Goal: Information Seeking & Learning: Learn about a topic

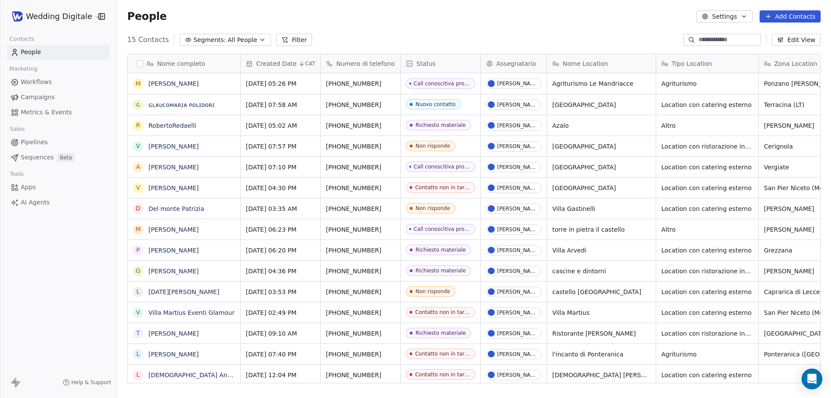
scroll to position [343, 708]
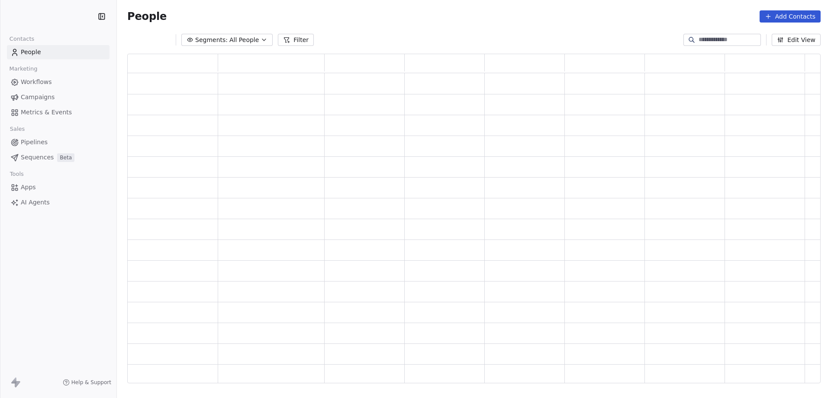
click at [220, 41] on span "Segments:" at bounding box center [211, 39] width 32 height 9
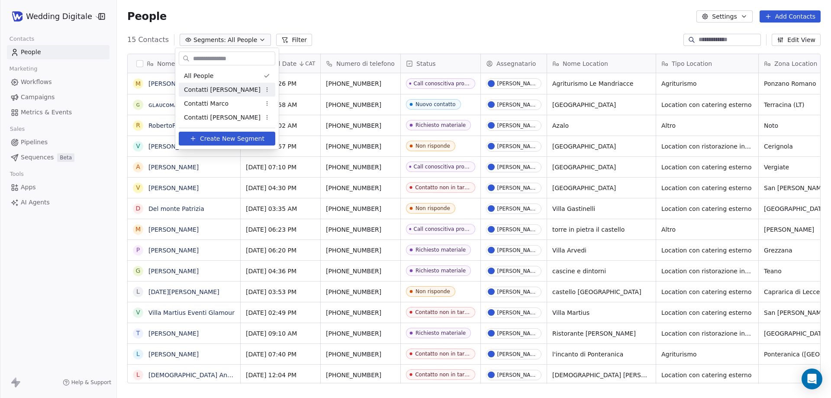
scroll to position [343, 708]
click at [219, 102] on span "Contatti Marco" at bounding box center [206, 103] width 45 height 9
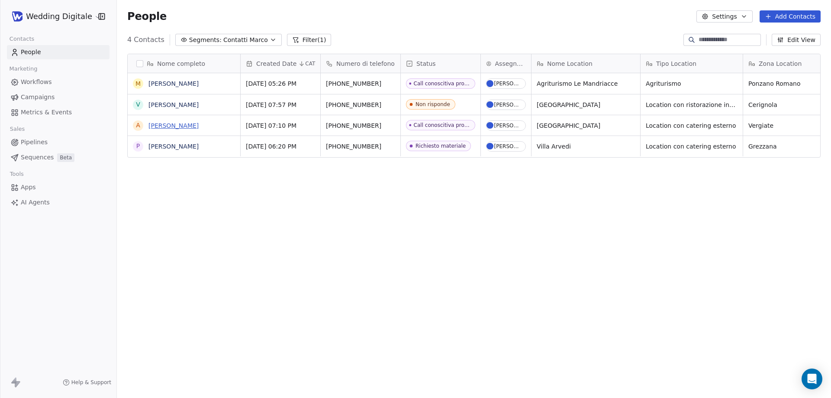
click at [181, 125] on link "[PERSON_NAME]" at bounding box center [173, 125] width 50 height 7
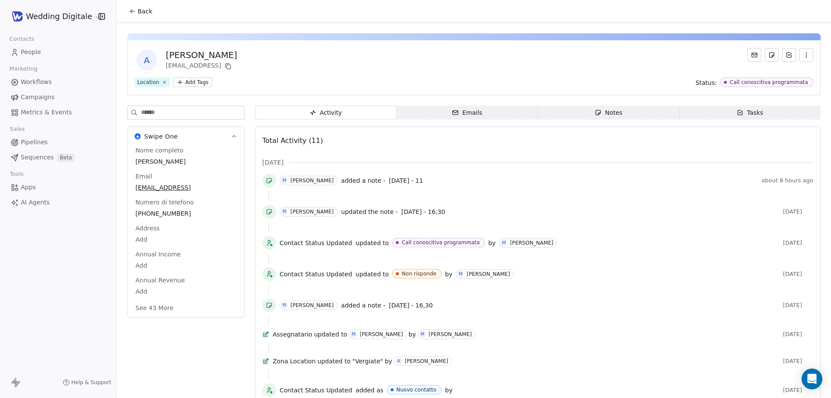
click at [579, 111] on span "Notes Notes" at bounding box center [609, 113] width 142 height 14
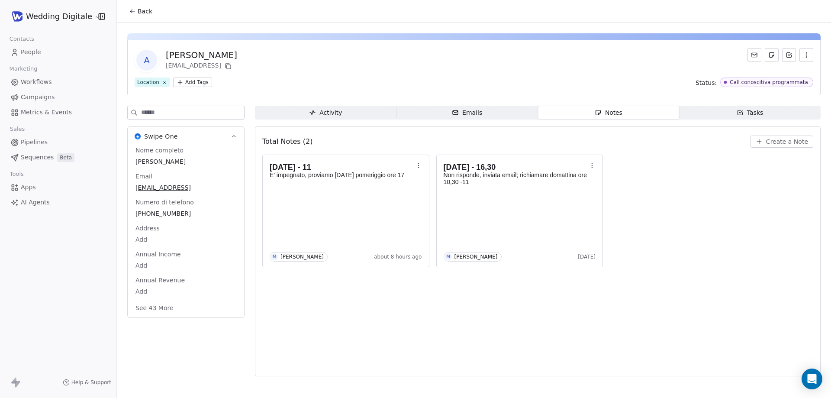
click at [139, 13] on span "Back" at bounding box center [145, 11] width 15 height 9
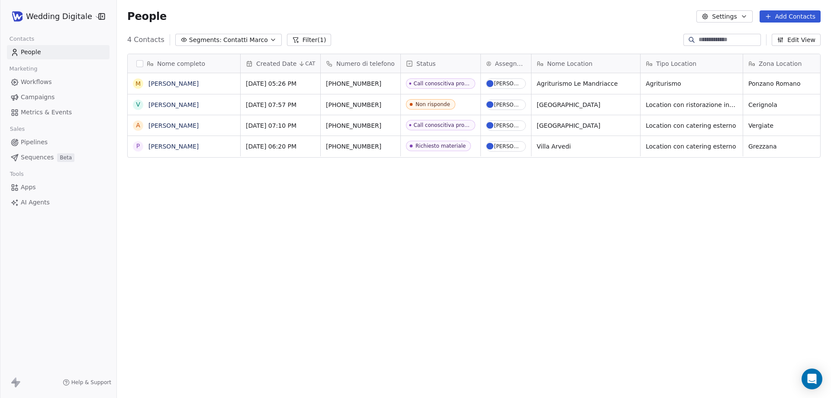
scroll to position [343, 708]
click at [171, 104] on link "[PERSON_NAME]" at bounding box center [173, 104] width 50 height 7
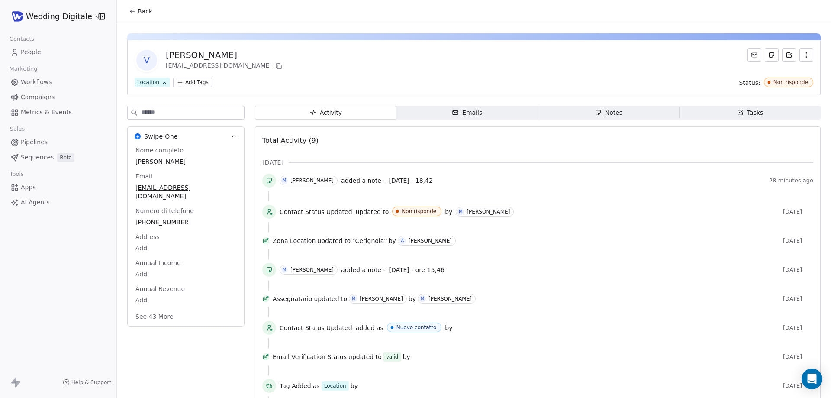
click at [606, 110] on div "Notes" at bounding box center [609, 112] width 28 height 9
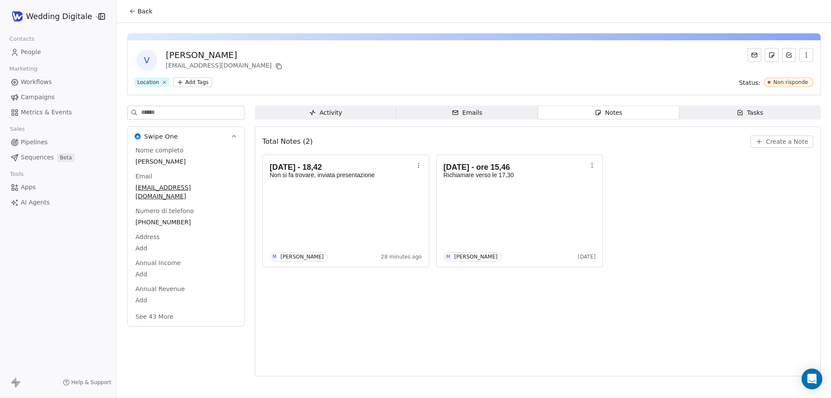
click at [148, 9] on span "Back" at bounding box center [145, 11] width 15 height 9
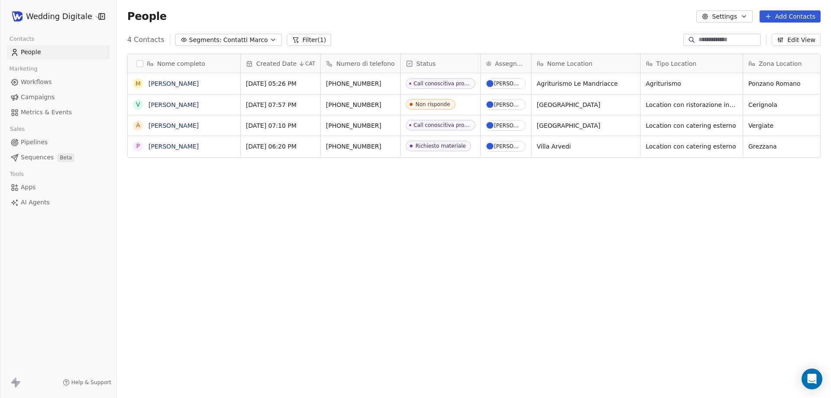
scroll to position [343, 708]
click at [53, 51] on link "People" at bounding box center [58, 52] width 103 height 14
click at [58, 19] on html "Wedding Digitale Contacts People Marketing Workflows Campaigns Metrics & Events…" at bounding box center [415, 199] width 831 height 398
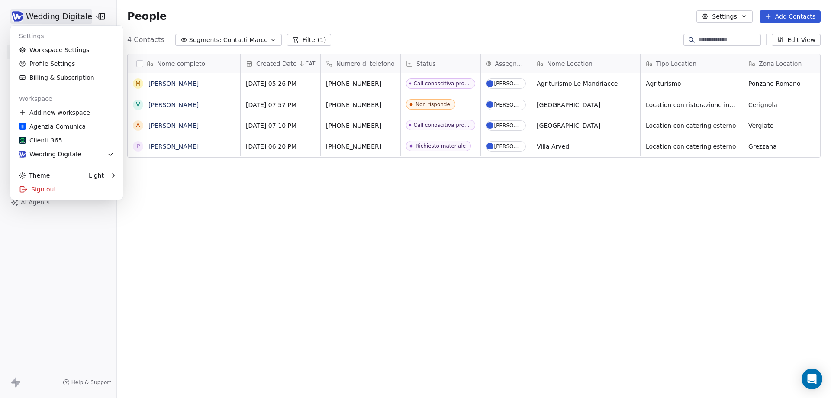
click at [203, 10] on html "Wedding Digitale Contacts People Marketing Workflows Campaigns Metrics & Events…" at bounding box center [415, 199] width 831 height 398
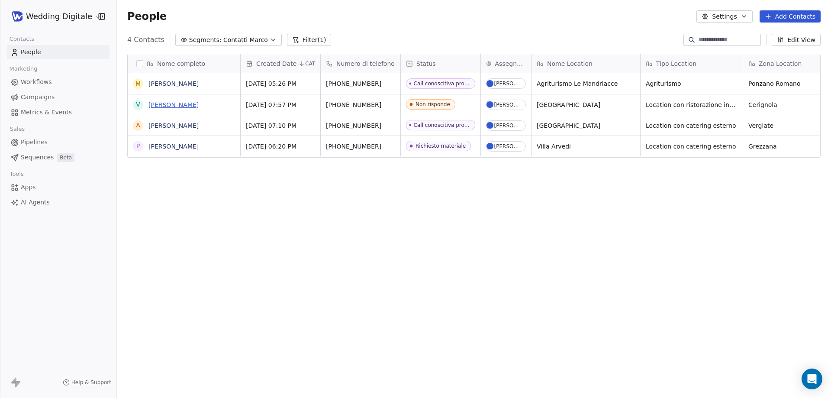
click at [171, 106] on link "[PERSON_NAME]" at bounding box center [173, 104] width 50 height 7
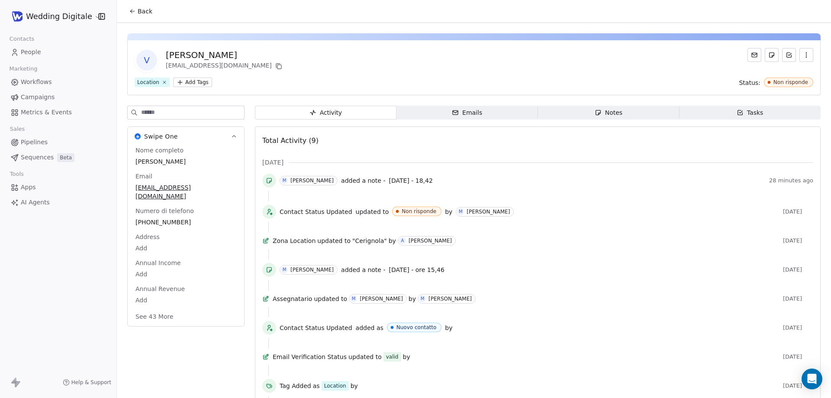
click at [609, 106] on span "Notes Notes" at bounding box center [609, 113] width 142 height 14
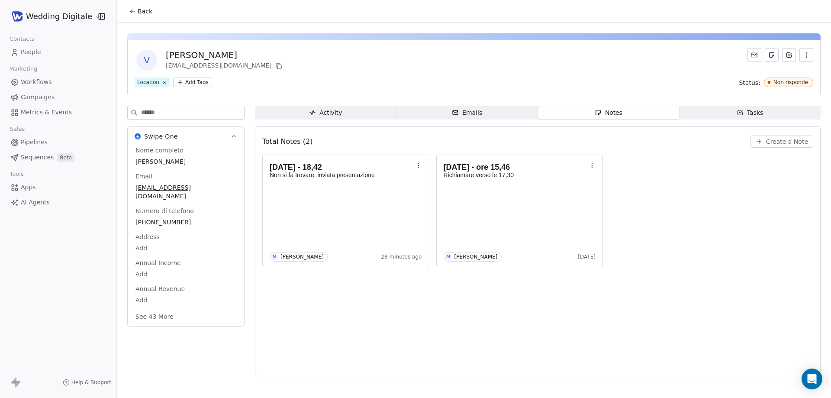
click at [145, 15] on span "Back" at bounding box center [145, 11] width 15 height 9
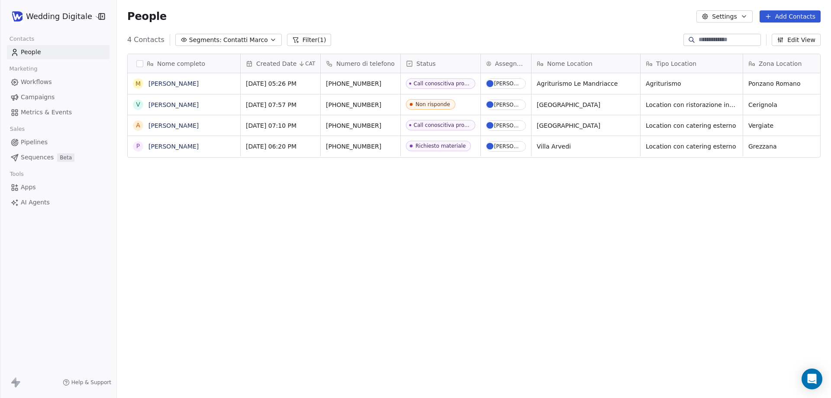
scroll to position [343, 708]
click at [194, 39] on span "Segments:" at bounding box center [205, 39] width 32 height 9
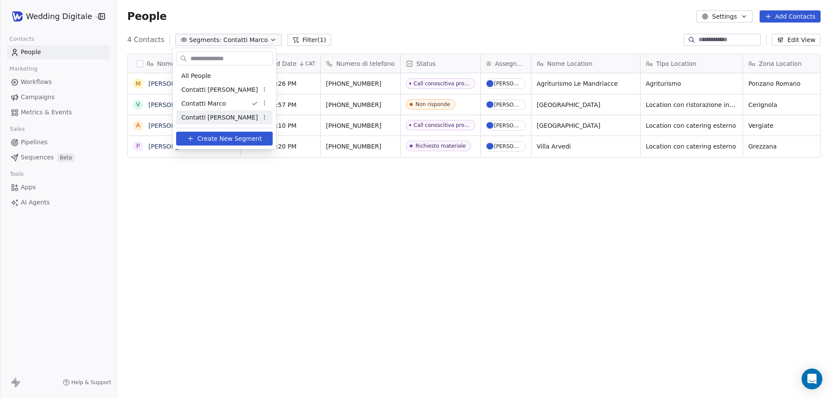
click at [208, 116] on span "Contatti [PERSON_NAME]" at bounding box center [219, 117] width 77 height 9
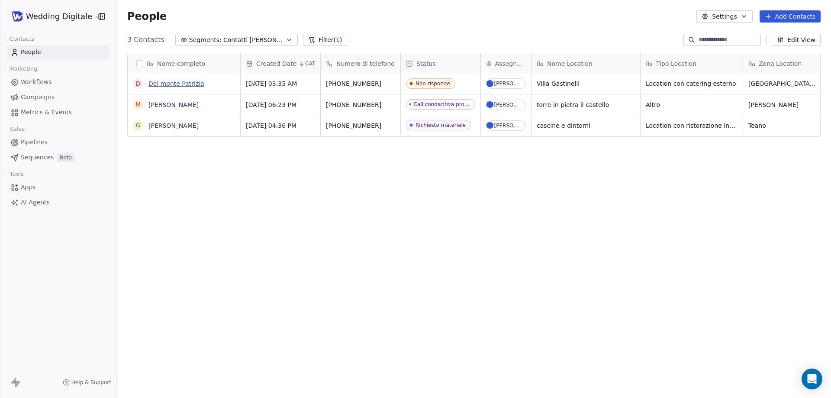
click at [186, 84] on link "Del monte Patrizia" at bounding box center [176, 83] width 56 height 7
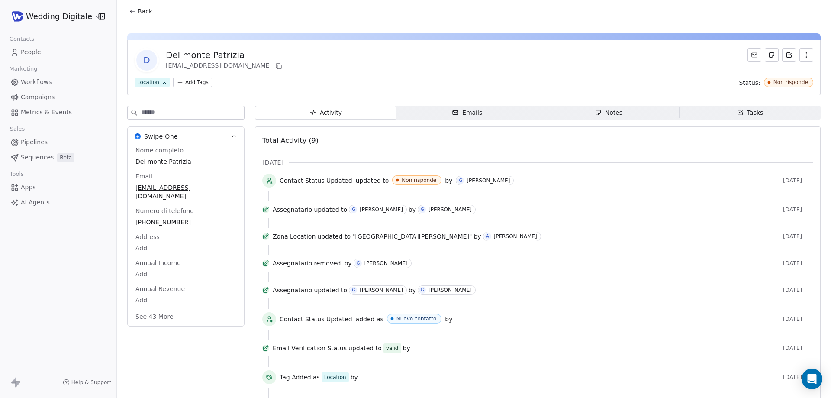
click at [137, 20] on div "Back" at bounding box center [474, 11] width 714 height 23
click at [137, 16] on button "Back" at bounding box center [141, 11] width 34 height 16
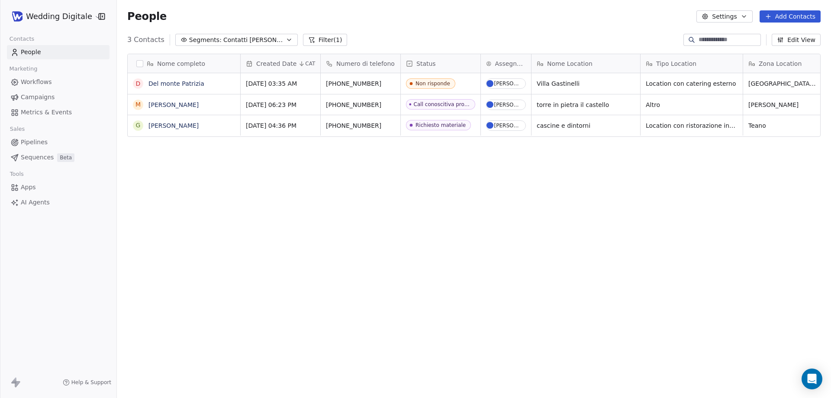
scroll to position [343, 708]
drag, startPoint x: 146, startPoint y: 14, endPoint x: 168, endPoint y: 14, distance: 21.6
click at [168, 14] on div "People Settings Add Contacts" at bounding box center [474, 16] width 694 height 12
drag, startPoint x: 168, startPoint y: 16, endPoint x: 123, endPoint y: 13, distance: 45.5
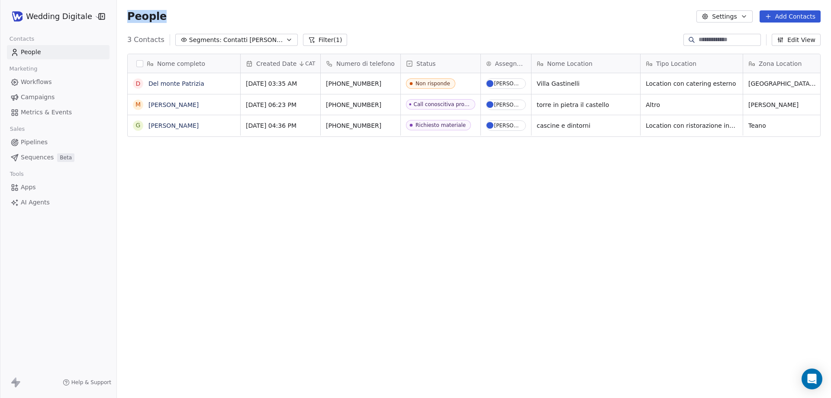
click at [123, 13] on div "People Settings Add Contacts" at bounding box center [474, 16] width 714 height 33
click at [134, 13] on span "People" at bounding box center [146, 16] width 39 height 13
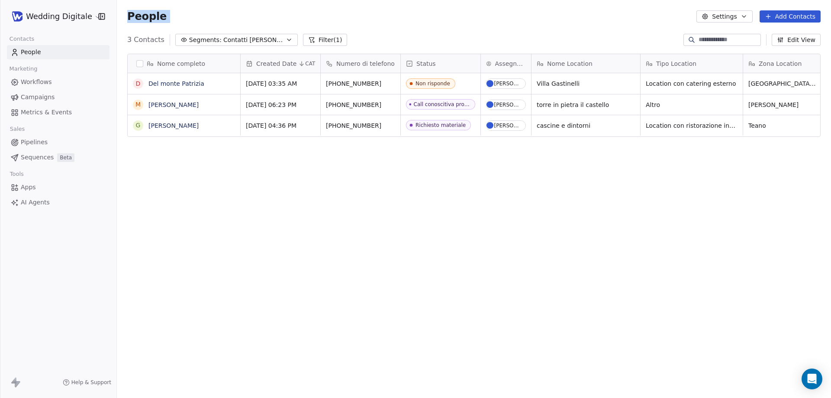
click at [134, 13] on span "People" at bounding box center [146, 16] width 39 height 13
click at [148, 20] on span "People" at bounding box center [146, 16] width 39 height 13
click at [148, 21] on span "People" at bounding box center [146, 16] width 39 height 13
click at [134, 15] on span "People" at bounding box center [146, 16] width 39 height 13
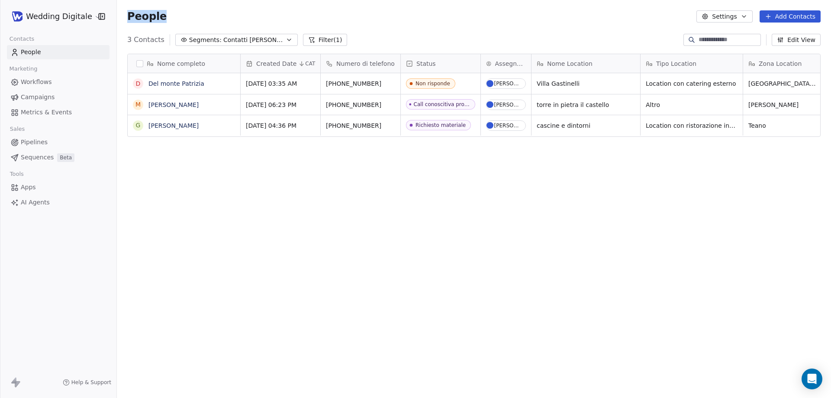
click at [145, 13] on span "People" at bounding box center [146, 16] width 39 height 13
click at [142, 18] on span "People" at bounding box center [146, 16] width 39 height 13
click at [142, 19] on span "People" at bounding box center [146, 16] width 39 height 13
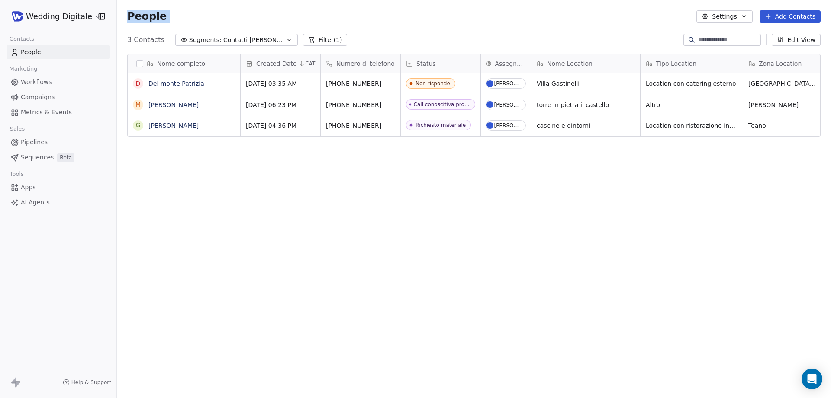
click at [140, 19] on span "People" at bounding box center [146, 16] width 39 height 13
click at [137, 14] on span "People" at bounding box center [146, 16] width 39 height 13
click at [137, 15] on span "People" at bounding box center [146, 16] width 39 height 13
click at [161, 3] on div "People Settings Add Contacts" at bounding box center [474, 16] width 714 height 33
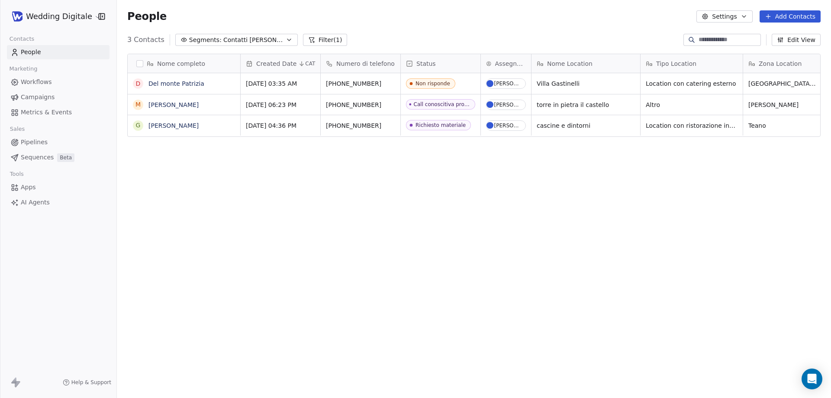
click at [208, 41] on span "Segments:" at bounding box center [205, 39] width 32 height 9
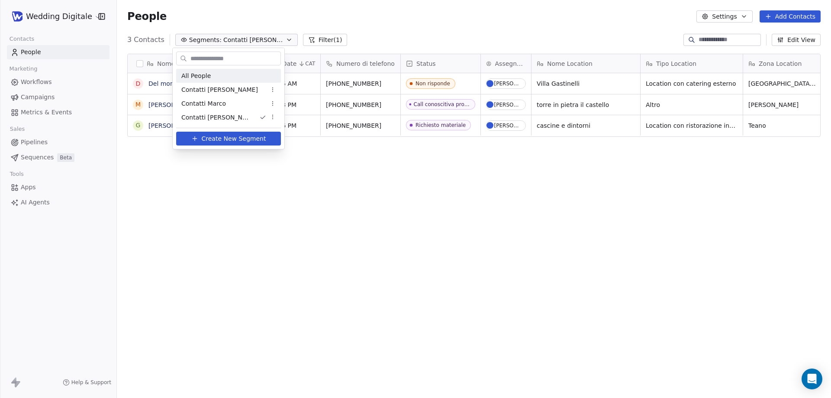
click at [246, 25] on html "Wedding Digitale Contacts People Marketing Workflows Campaigns Metrics & Events…" at bounding box center [415, 199] width 831 height 398
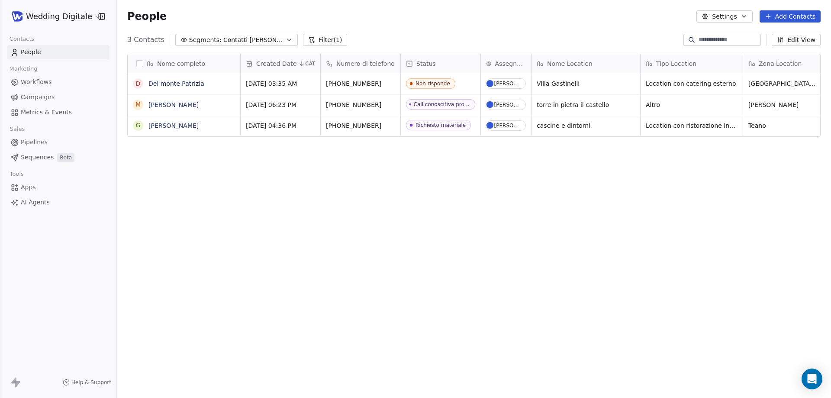
click at [53, 48] on link "People" at bounding box center [58, 52] width 103 height 14
click at [65, 19] on html "Wedding Digitale Contacts People Marketing Workflows Campaigns Metrics & Events…" at bounding box center [415, 199] width 831 height 398
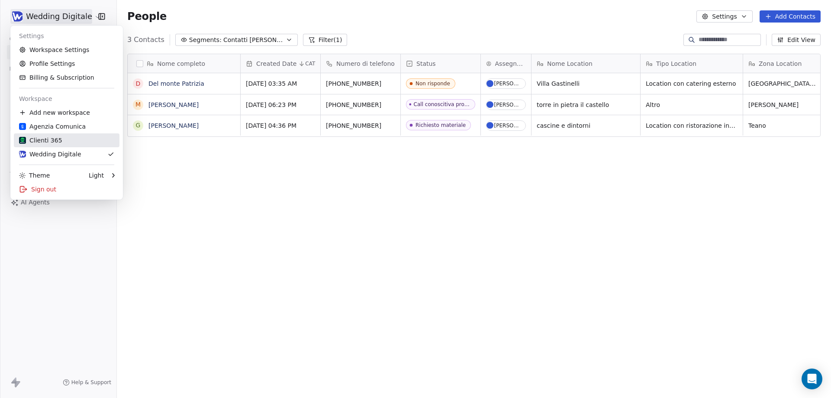
click at [52, 142] on div "Clienti 365" at bounding box center [40, 140] width 43 height 9
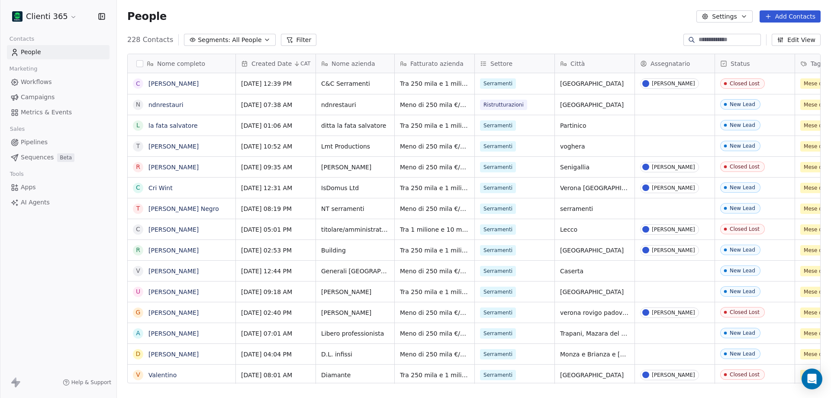
scroll to position [343, 708]
click at [47, 15] on html "Clienti 365 Contacts People Marketing Workflows Campaigns Metrics & Events Sale…" at bounding box center [415, 199] width 831 height 398
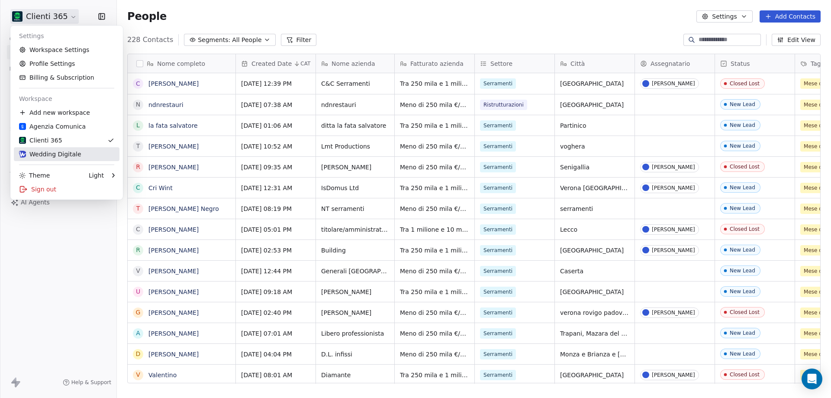
click at [55, 157] on div "Wedding Digitale" at bounding box center [50, 154] width 62 height 9
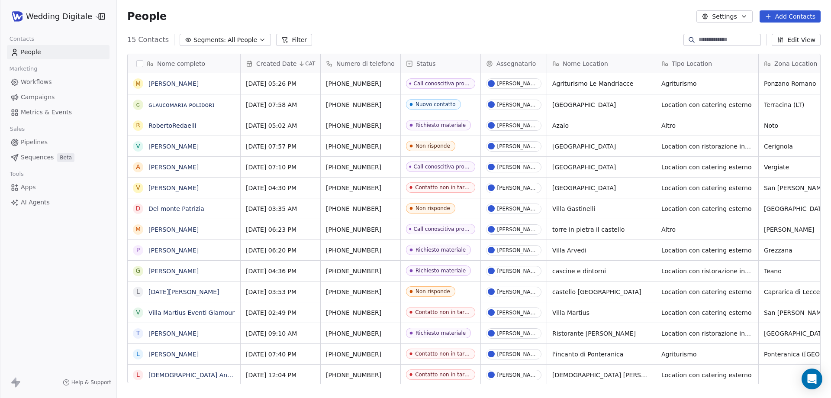
scroll to position [343, 708]
click at [239, 44] on span "All People" at bounding box center [242, 39] width 29 height 9
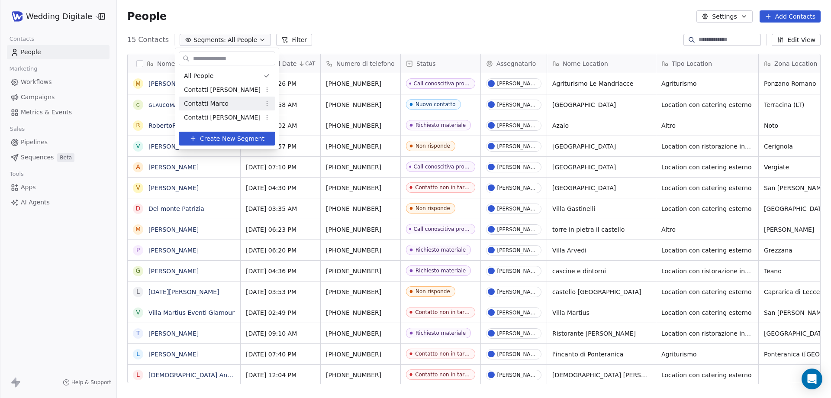
click at [219, 116] on span "Contatti [PERSON_NAME]" at bounding box center [222, 117] width 77 height 9
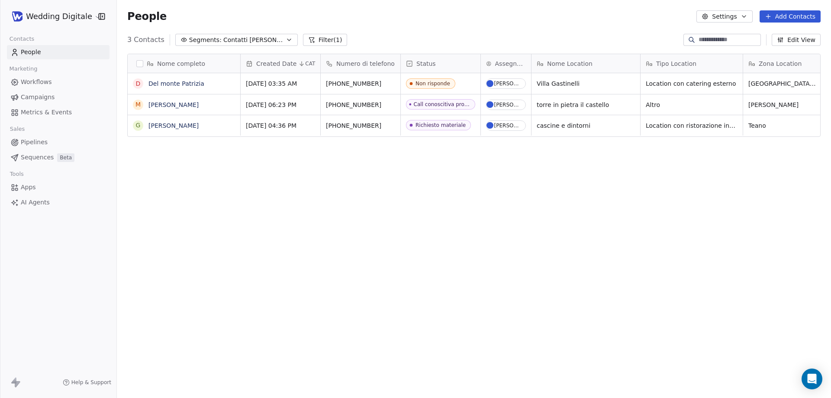
click at [223, 39] on span "Contatti [PERSON_NAME]" at bounding box center [253, 39] width 61 height 9
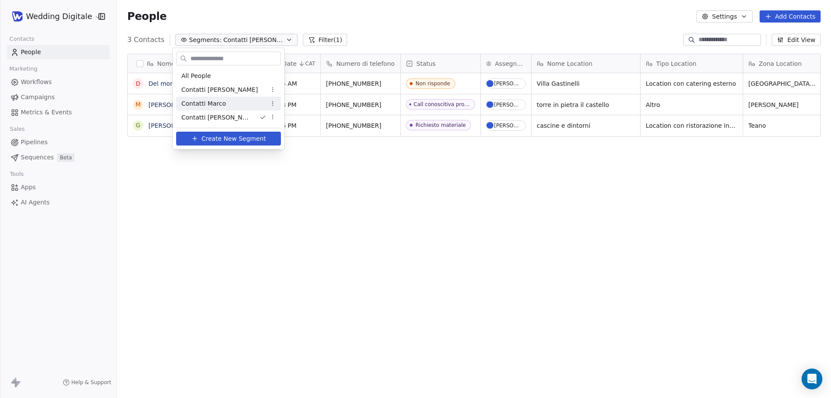
click at [215, 98] on div "Contatti Marco" at bounding box center [228, 104] width 105 height 14
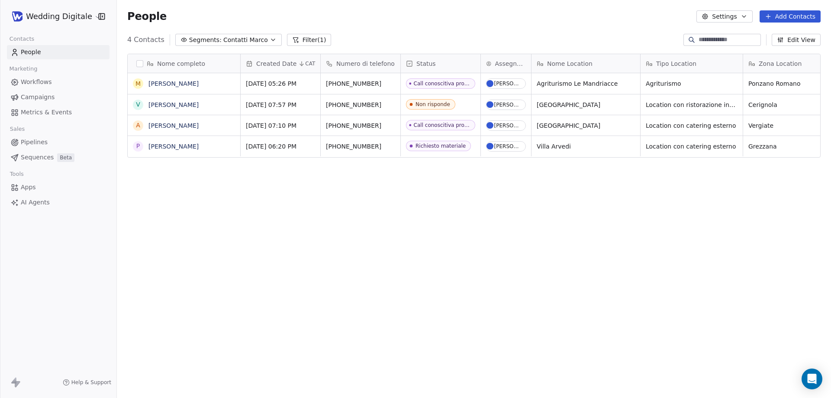
click at [223, 42] on span "Contatti Marco" at bounding box center [245, 39] width 45 height 9
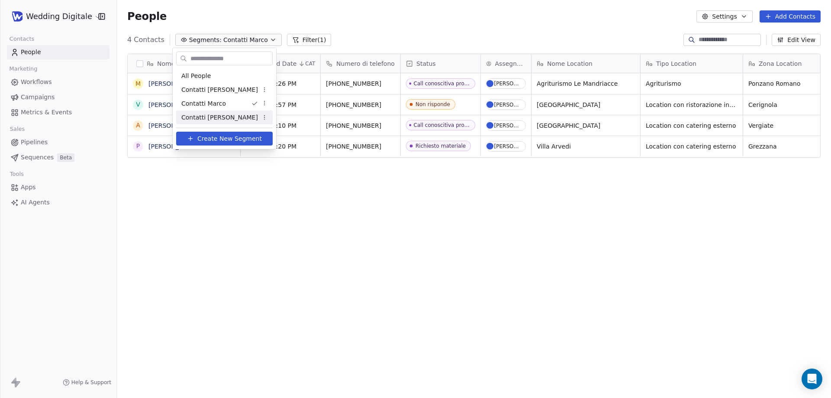
click at [212, 121] on span "Contatti [PERSON_NAME]" at bounding box center [219, 117] width 77 height 9
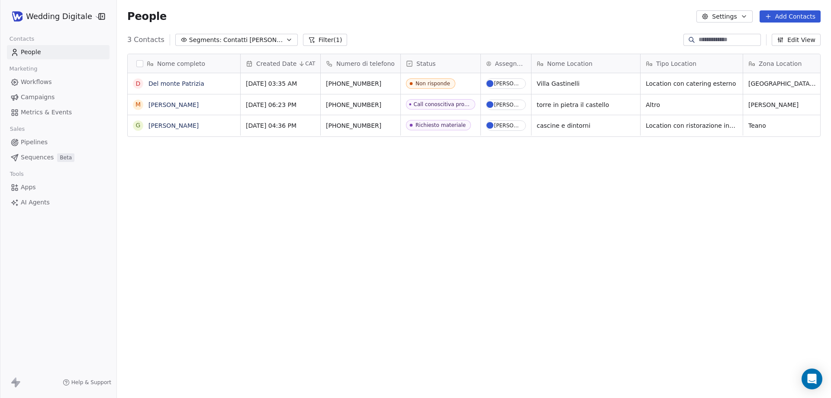
click at [233, 45] on button "Segments: Contatti [PERSON_NAME]" at bounding box center [236, 40] width 123 height 12
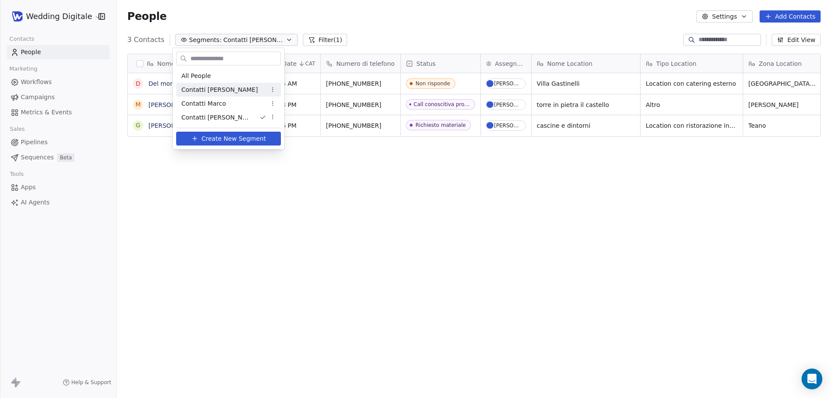
click at [216, 87] on span "Contatti [PERSON_NAME]" at bounding box center [219, 89] width 77 height 9
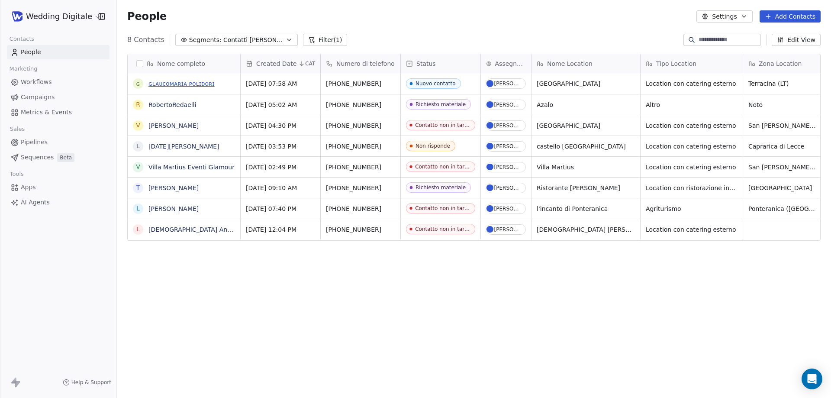
click at [186, 85] on link "ɢʟᴀᴜᴄᴏᴍᴀʀɪᴀ ᴘᴏʟɪᴅᴏʀɪ" at bounding box center [181, 83] width 66 height 7
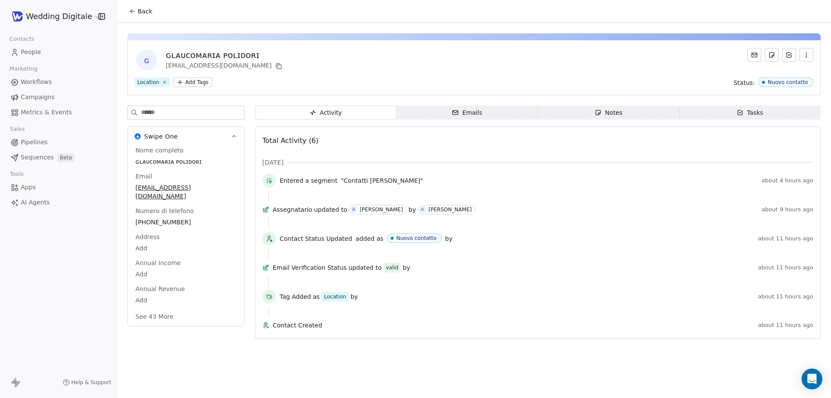
click at [607, 116] on div "Notes" at bounding box center [609, 112] width 28 height 9
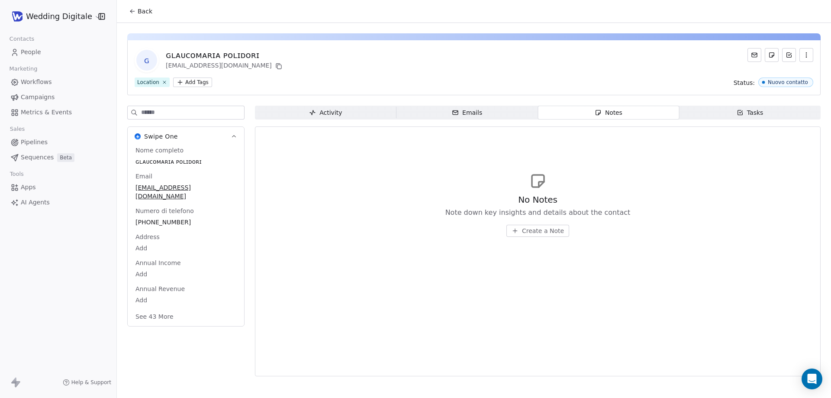
click at [339, 113] on div "Activity" at bounding box center [325, 112] width 33 height 9
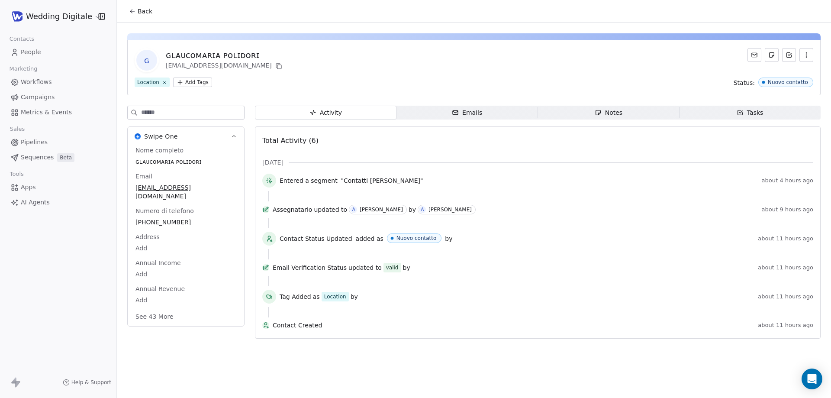
click at [142, 14] on span "Back" at bounding box center [145, 11] width 15 height 9
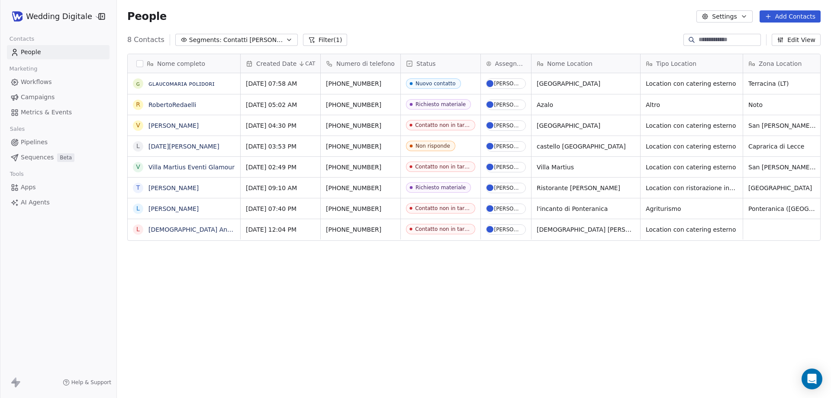
scroll to position [343, 708]
click at [177, 84] on link "ɢʟᴀᴜᴄᴏᴍᴀʀɪᴀ ᴘᴏʟɪᴅᴏʀɪ" at bounding box center [181, 83] width 66 height 7
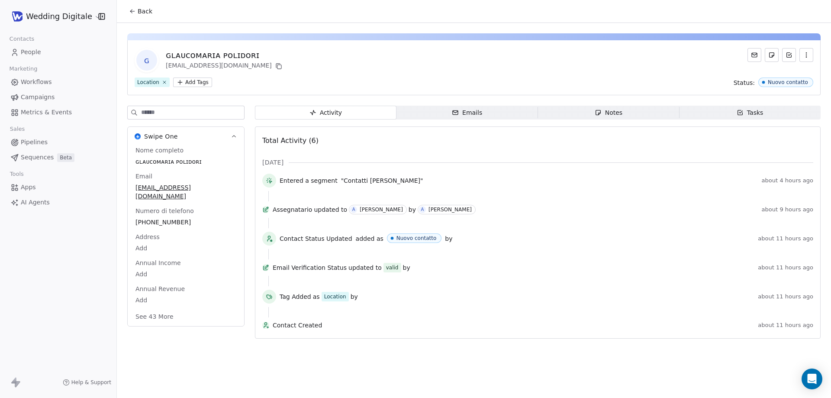
click at [462, 110] on div "Emails" at bounding box center [467, 112] width 30 height 9
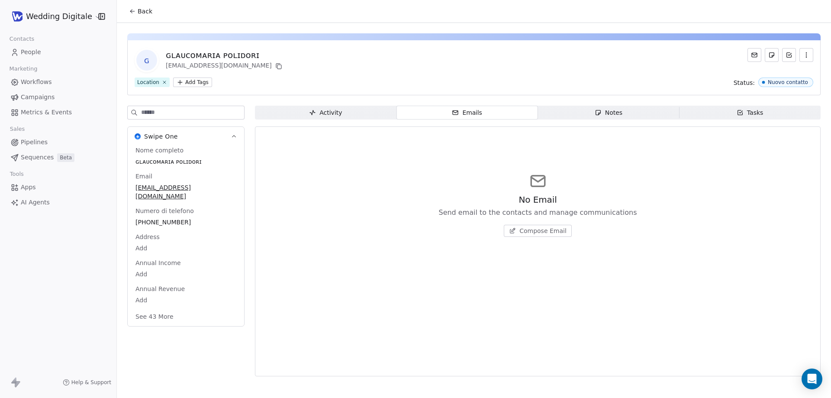
click at [358, 109] on span "Activity Activity" at bounding box center [326, 113] width 142 height 14
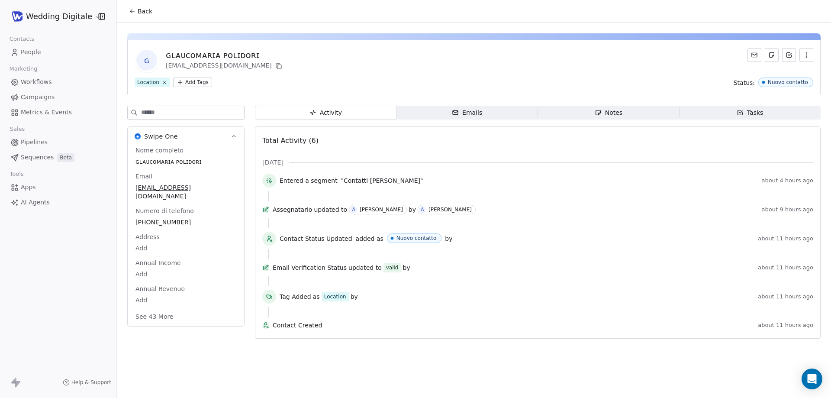
drag, startPoint x: 161, startPoint y: 7, endPoint x: 146, endPoint y: 11, distance: 15.2
click at [155, 9] on div "Back" at bounding box center [474, 11] width 714 height 23
click at [139, 13] on span "Back" at bounding box center [145, 11] width 15 height 9
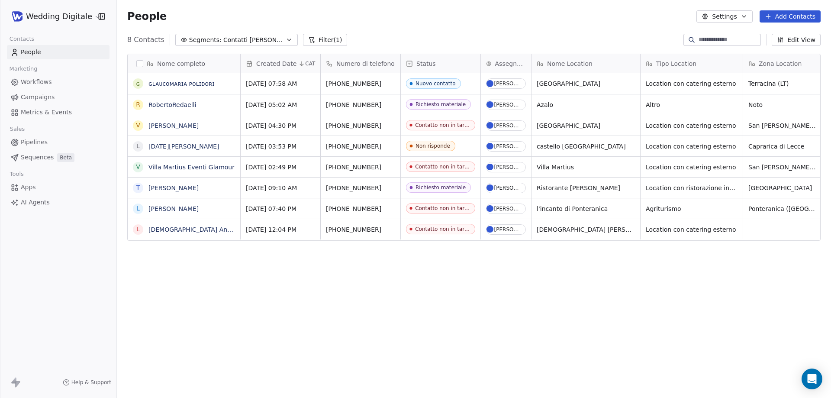
scroll to position [343, 708]
click at [187, 80] on link "ɢʟᴀᴜᴄᴏᴍᴀʀɪᴀ ᴘᴏʟɪᴅᴏʀɪ" at bounding box center [181, 83] width 66 height 7
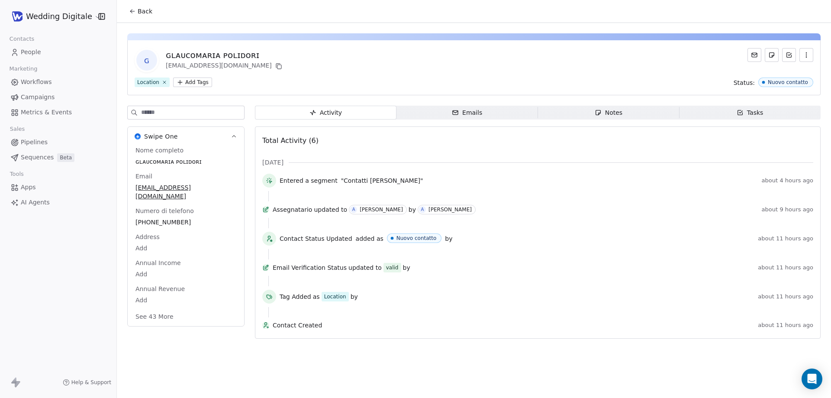
click at [458, 108] on div "Emails" at bounding box center [467, 112] width 30 height 9
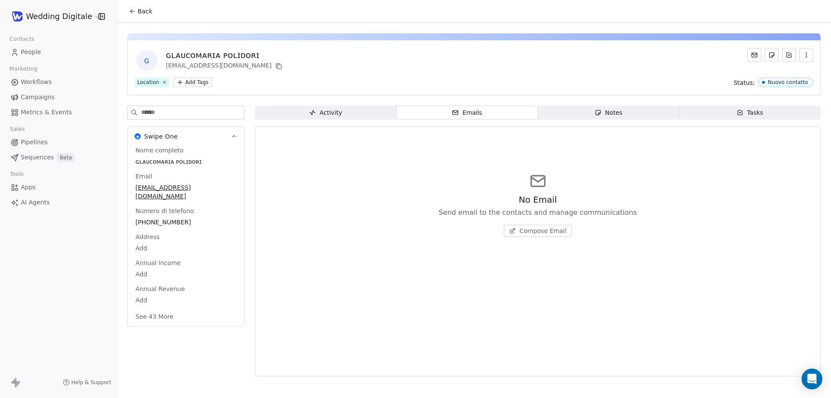
click at [302, 117] on span "Activity Activity" at bounding box center [326, 113] width 142 height 14
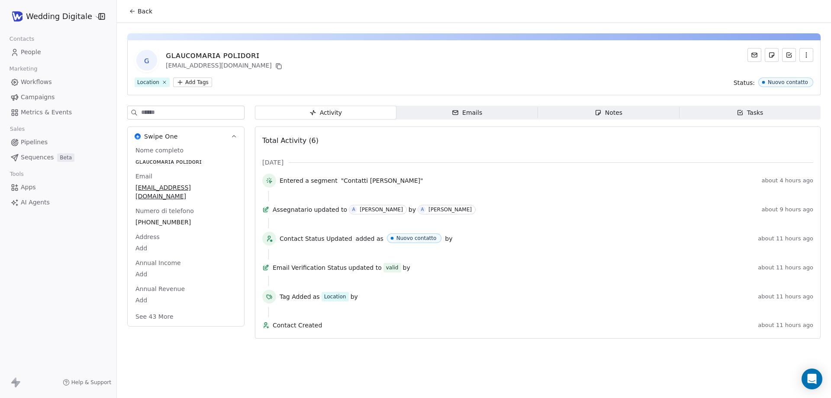
click at [145, 13] on span "Back" at bounding box center [145, 11] width 15 height 9
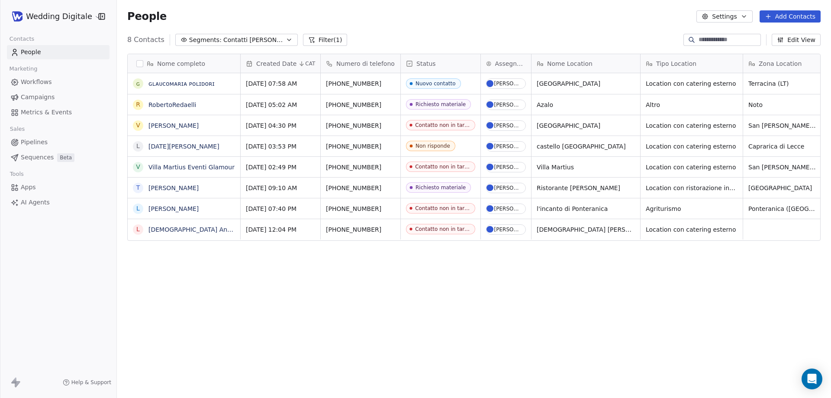
scroll to position [343, 708]
click at [29, 142] on span "Pipelines" at bounding box center [34, 142] width 27 height 9
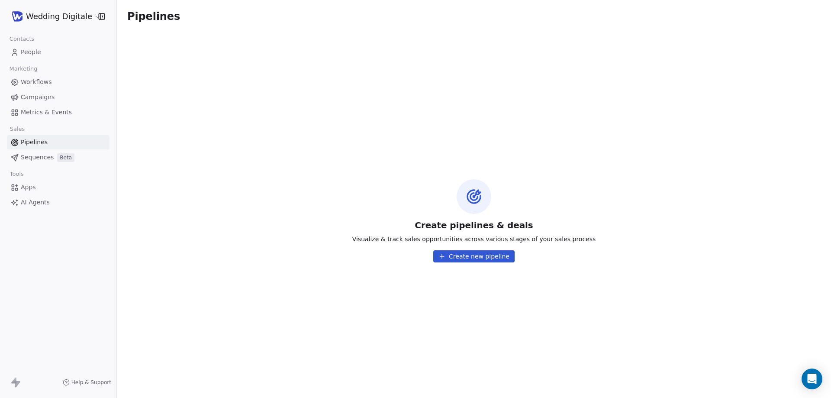
click at [38, 156] on span "Sequences" at bounding box center [37, 157] width 33 height 9
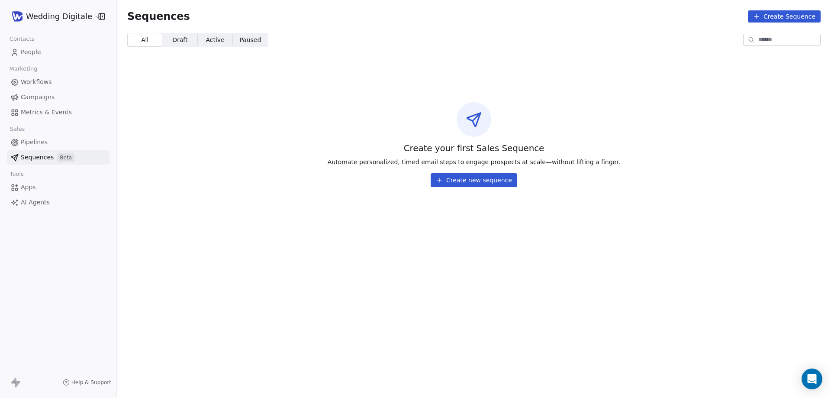
click at [40, 142] on span "Pipelines" at bounding box center [34, 142] width 27 height 9
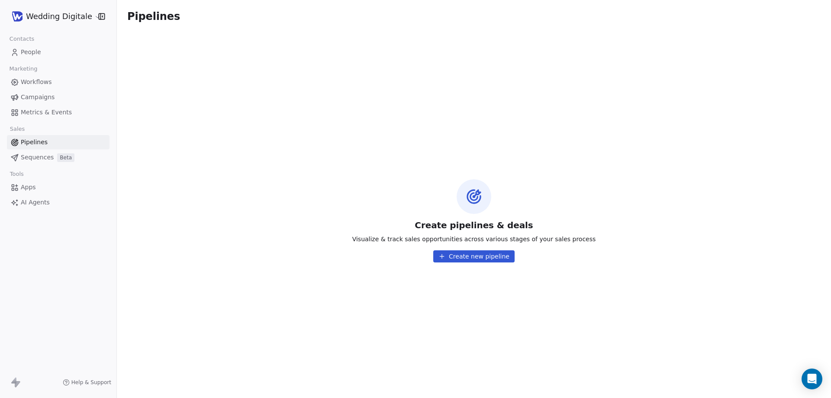
click at [35, 157] on span "Sequences" at bounding box center [37, 157] width 33 height 9
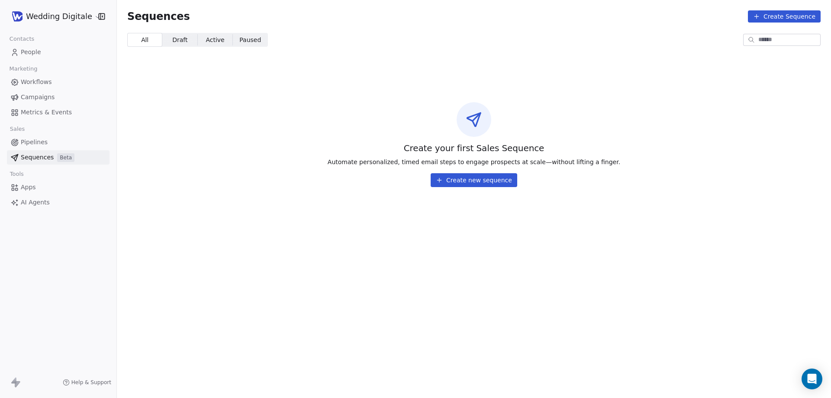
click at [38, 142] on span "Pipelines" at bounding box center [34, 142] width 27 height 9
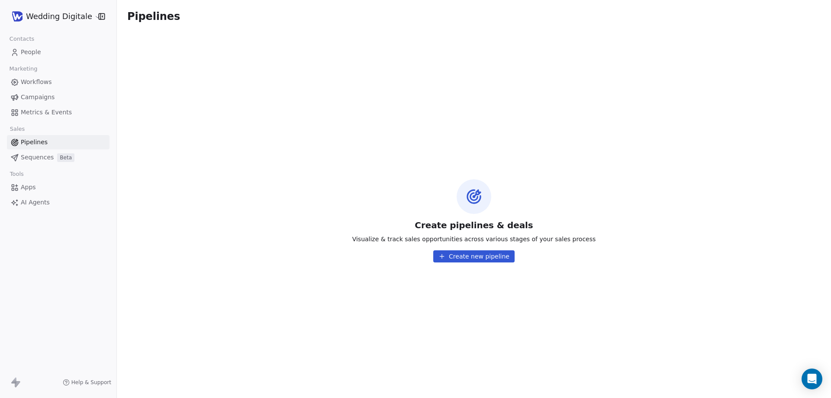
click at [32, 52] on span "People" at bounding box center [31, 52] width 20 height 9
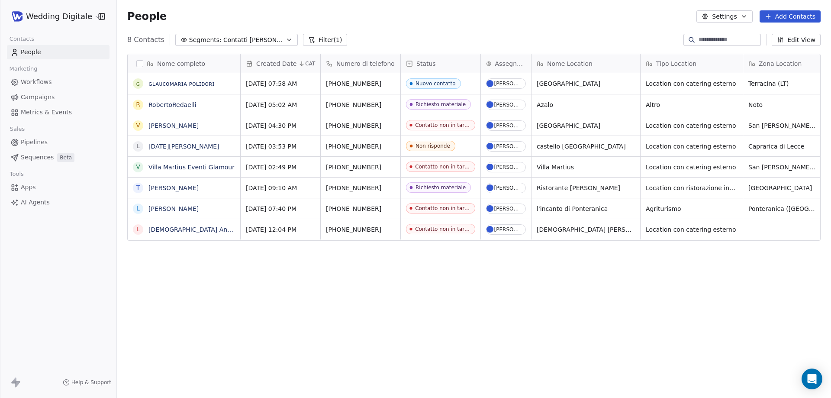
scroll to position [343, 708]
click at [469, 36] on div "8 Contacts Segments: Contatti [PERSON_NAME] (1) Edit View" at bounding box center [474, 40] width 714 height 14
click at [726, 40] on input at bounding box center [729, 39] width 61 height 9
click at [589, 35] on div "8 Contacts Segments: Contatti [PERSON_NAME] (1) Edit View" at bounding box center [474, 40] width 714 height 14
drag, startPoint x: 136, startPoint y: 39, endPoint x: 158, endPoint y: 36, distance: 22.8
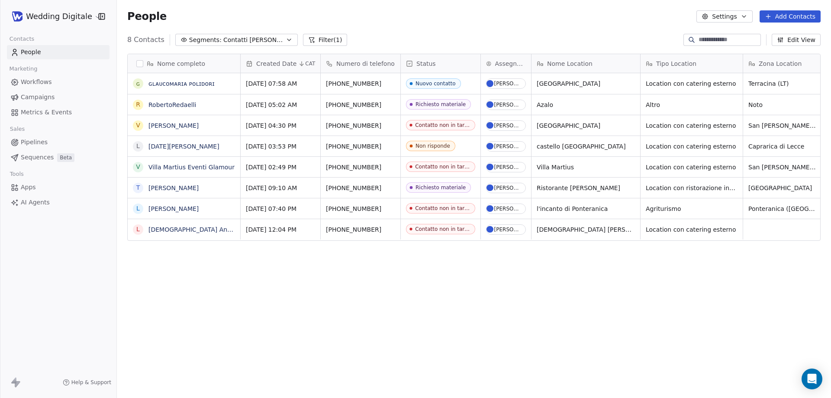
click at [156, 36] on span "8 Contacts" at bounding box center [145, 40] width 37 height 10
click at [158, 36] on span "8 Contacts" at bounding box center [145, 40] width 37 height 10
click at [146, 42] on span "8 Contacts" at bounding box center [145, 40] width 37 height 10
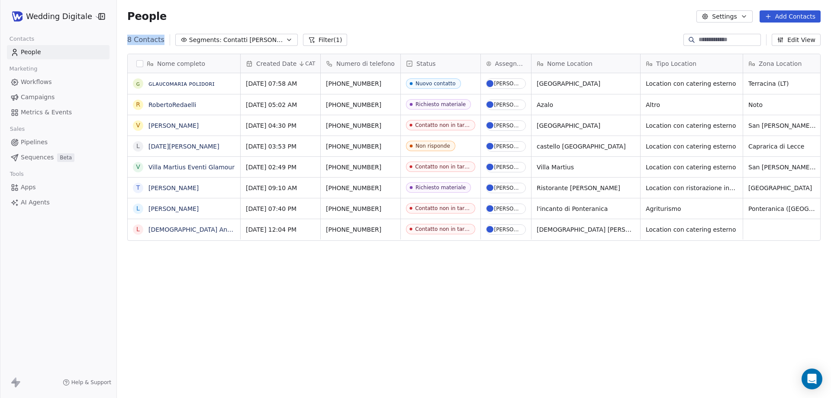
click at [146, 43] on span "8 Contacts" at bounding box center [145, 40] width 37 height 10
click at [153, 41] on span "8 Contacts" at bounding box center [145, 40] width 37 height 10
click at [154, 41] on span "8 Contacts" at bounding box center [145, 40] width 37 height 10
click at [154, 44] on span "8 Contacts" at bounding box center [145, 40] width 37 height 10
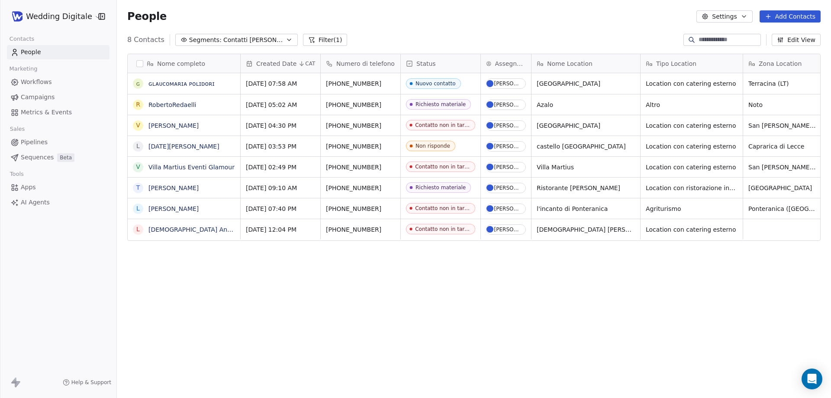
click at [139, 36] on span "8 Contacts" at bounding box center [145, 40] width 37 height 10
click at [146, 18] on span "People" at bounding box center [146, 16] width 39 height 13
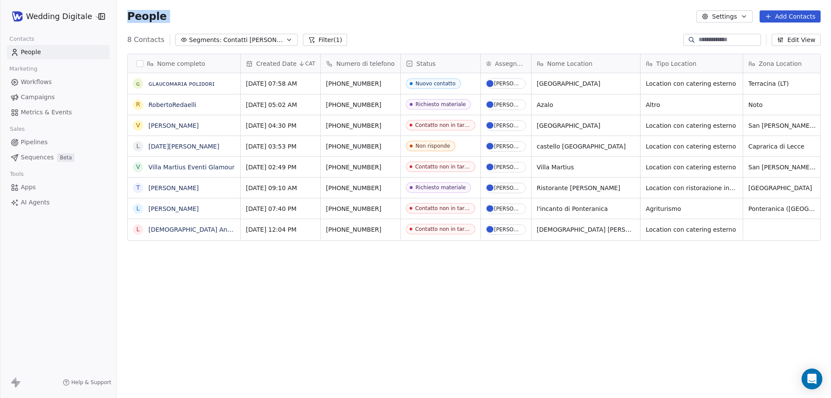
click at [146, 18] on span "People" at bounding box center [146, 16] width 39 height 13
click at [146, 37] on span "8 Contacts" at bounding box center [145, 40] width 37 height 10
click at [146, 39] on span "8 Contacts" at bounding box center [145, 40] width 37 height 10
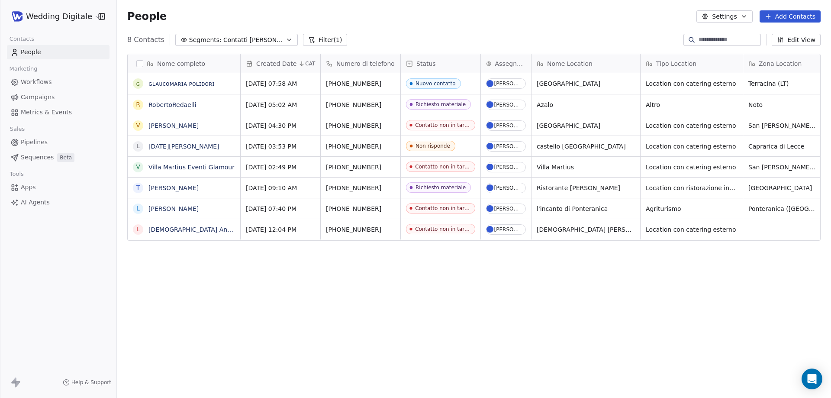
click at [146, 14] on span "People" at bounding box center [146, 16] width 39 height 13
click at [145, 45] on span "8 Contacts" at bounding box center [145, 40] width 37 height 10
click at [145, 40] on span "8 Contacts" at bounding box center [145, 40] width 37 height 10
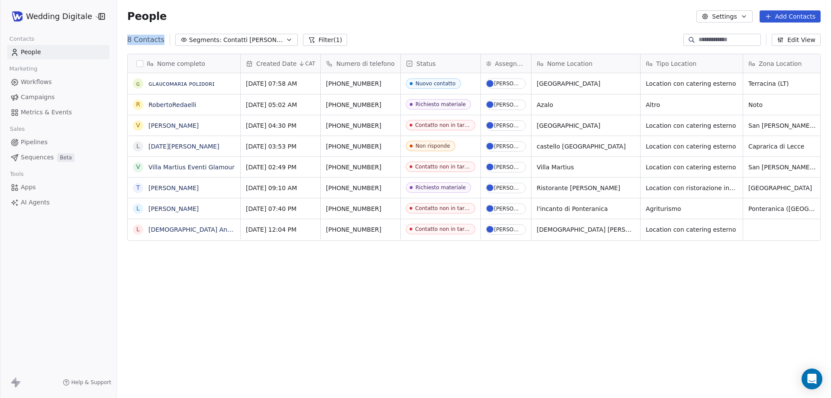
click at [145, 40] on span "8 Contacts" at bounding box center [145, 40] width 37 height 10
click at [140, 16] on span "People" at bounding box center [146, 16] width 39 height 13
click at [145, 39] on span "8 Contacts" at bounding box center [145, 40] width 37 height 10
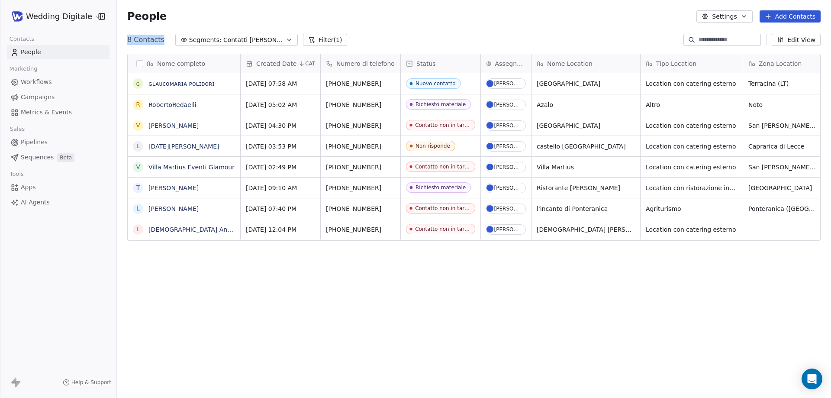
click at [145, 39] on span "8 Contacts" at bounding box center [145, 40] width 37 height 10
click at [141, 16] on span "People" at bounding box center [146, 16] width 39 height 13
click at [141, 40] on span "8 Contacts" at bounding box center [145, 40] width 37 height 10
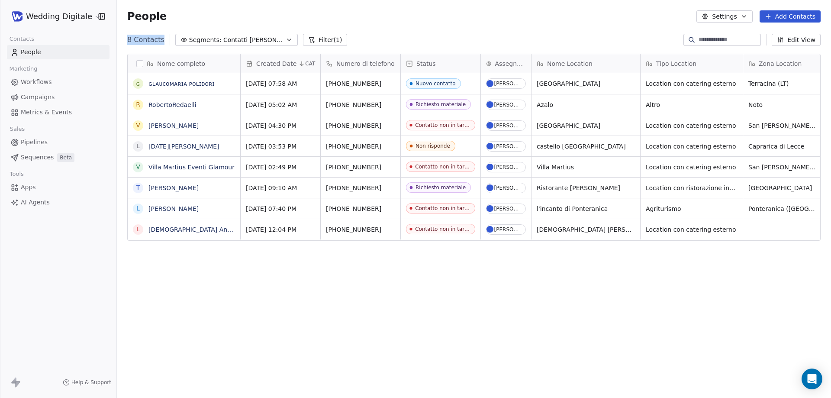
click at [141, 40] on span "8 Contacts" at bounding box center [145, 40] width 37 height 10
click at [139, 21] on span "People" at bounding box center [146, 16] width 39 height 13
click at [140, 39] on span "8 Contacts" at bounding box center [145, 40] width 37 height 10
click at [141, 39] on span "8 Contacts" at bounding box center [145, 40] width 37 height 10
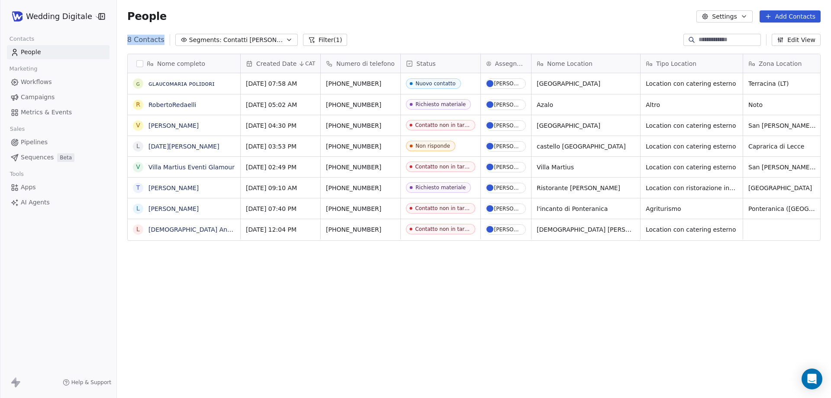
click at [141, 39] on span "8 Contacts" at bounding box center [145, 40] width 37 height 10
click at [136, 39] on span "8 Contacts" at bounding box center [145, 40] width 37 height 10
click at [150, 21] on span "People" at bounding box center [146, 16] width 39 height 13
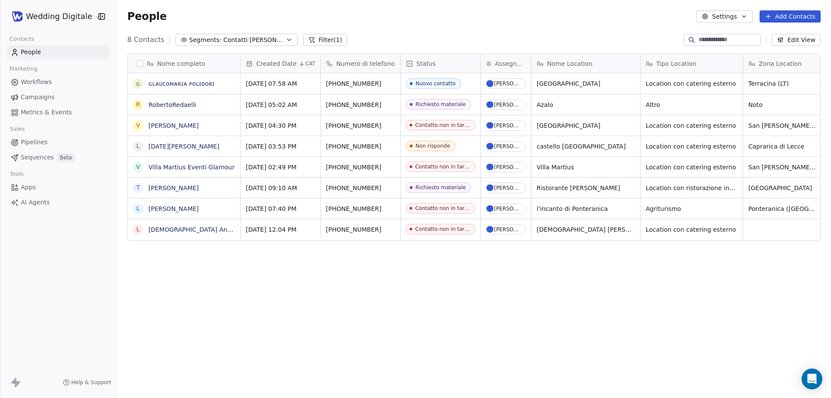
click at [149, 37] on span "8 Contacts" at bounding box center [145, 40] width 37 height 10
click at [148, 37] on span "8 Contacts" at bounding box center [145, 40] width 37 height 10
click at [158, 23] on span "People" at bounding box center [146, 16] width 39 height 13
click at [153, 38] on span "8 Contacts" at bounding box center [145, 40] width 37 height 10
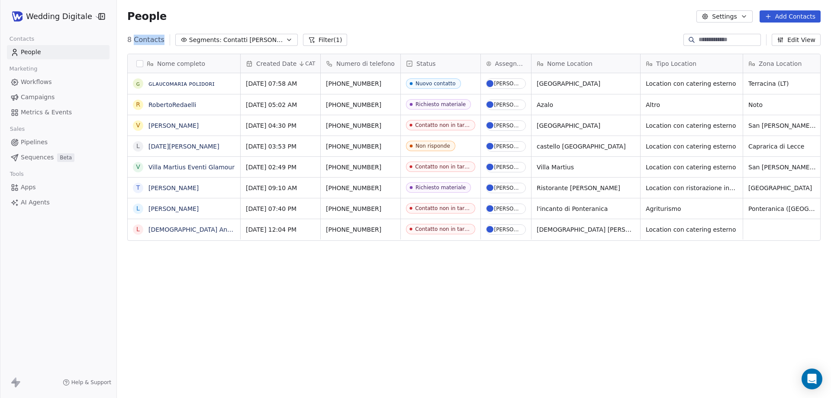
click at [153, 38] on span "8 Contacts" at bounding box center [145, 40] width 37 height 10
drag, startPoint x: 145, startPoint y: 37, endPoint x: 145, endPoint y: 42, distance: 4.4
click at [146, 37] on span "8 Contacts" at bounding box center [145, 40] width 37 height 10
click at [149, 33] on div "8 Contacts Segments: Contatti [PERSON_NAME] (1) Edit View" at bounding box center [474, 40] width 714 height 14
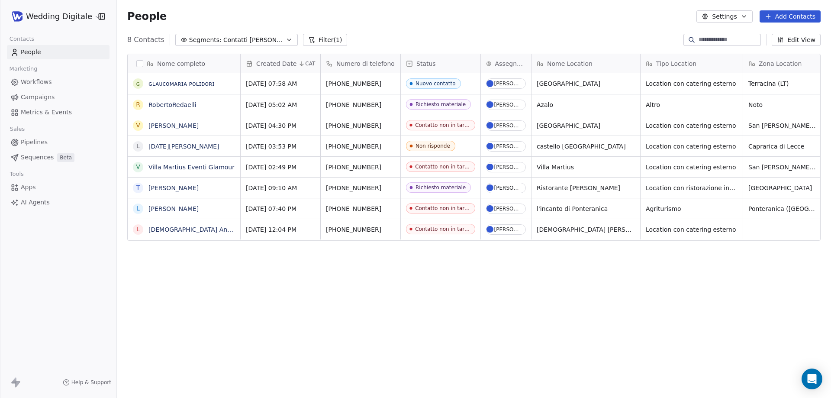
click at [147, 41] on span "8 Contacts" at bounding box center [145, 40] width 37 height 10
click at [153, 33] on div "8 Contacts Segments: Contatti [PERSON_NAME] (1) Edit View" at bounding box center [474, 40] width 714 height 14
click at [152, 38] on span "8 Contacts" at bounding box center [145, 40] width 37 height 10
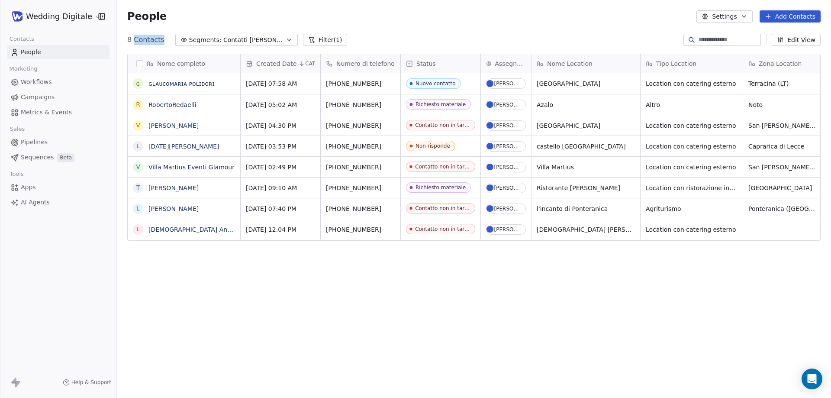
click at [152, 38] on span "8 Contacts" at bounding box center [145, 40] width 37 height 10
click at [154, 28] on div "People Settings Add Contacts" at bounding box center [474, 16] width 714 height 33
click at [147, 44] on span "8 Contacts" at bounding box center [145, 40] width 37 height 10
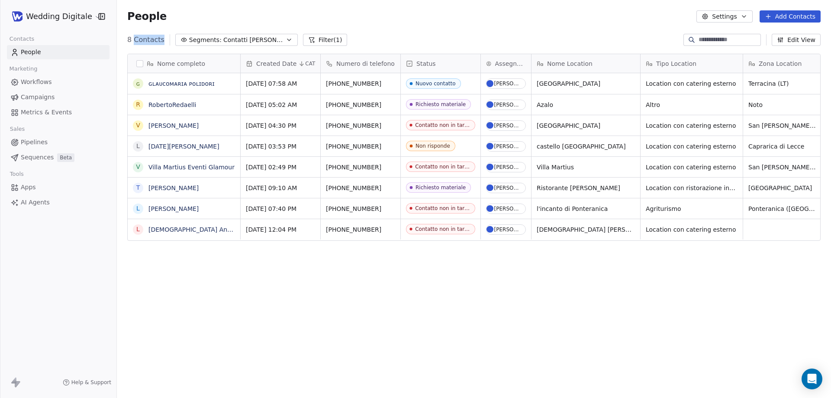
click at [143, 40] on span "8 Contacts" at bounding box center [145, 40] width 37 height 10
click at [143, 36] on span "8 Contacts" at bounding box center [145, 40] width 37 height 10
click at [144, 36] on span "8 Contacts" at bounding box center [145, 40] width 37 height 10
click at [154, 32] on div "People Settings Add Contacts" at bounding box center [474, 16] width 714 height 33
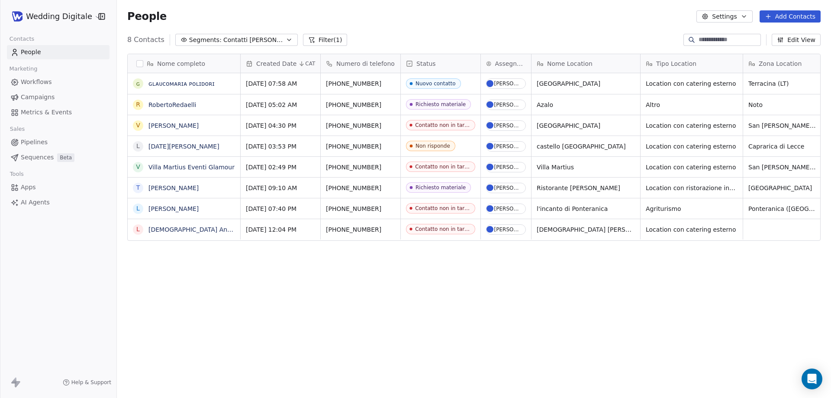
click at [363, 37] on div "8 Contacts Segments: Contatti [PERSON_NAME] (1) Edit View" at bounding box center [474, 40] width 714 height 14
click at [222, 46] on div "8 Contacts Segments: Contatti [PERSON_NAME] (1) Edit View" at bounding box center [474, 40] width 714 height 14
click at [225, 42] on span "Contatti [PERSON_NAME]" at bounding box center [253, 39] width 61 height 9
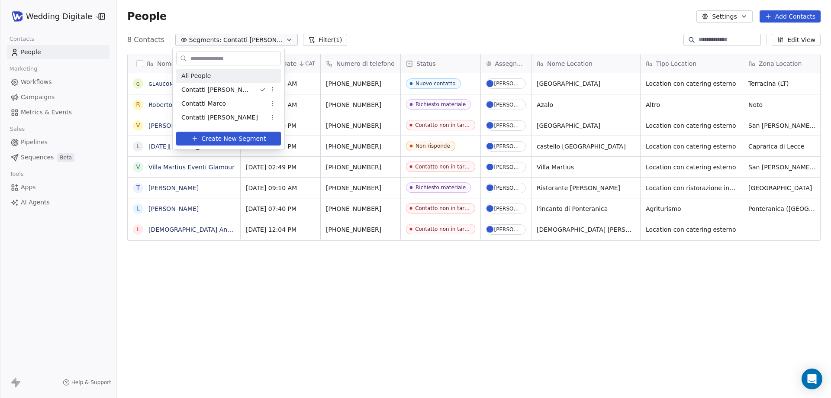
click at [202, 74] on span "All People" at bounding box center [195, 75] width 29 height 9
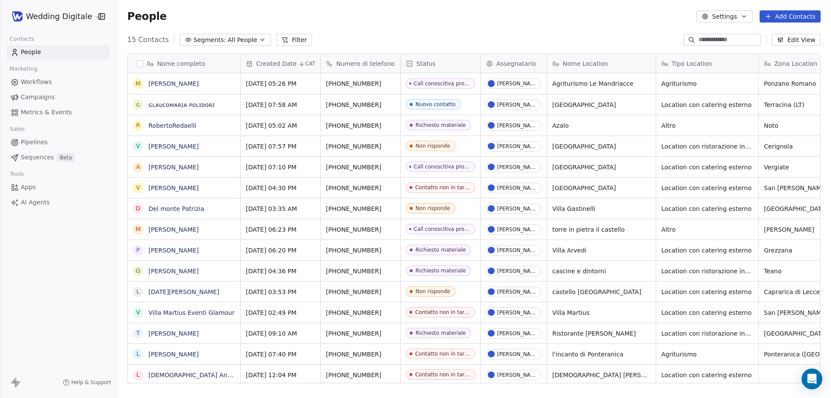
click at [228, 41] on span "All People" at bounding box center [242, 39] width 29 height 9
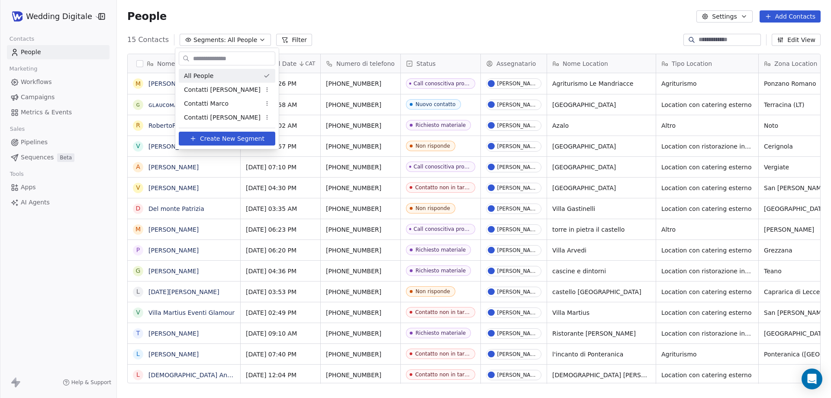
click at [265, 20] on html "Wedding Digitale Contacts People Marketing Workflows Campaigns Metrics & Events…" at bounding box center [415, 199] width 831 height 398
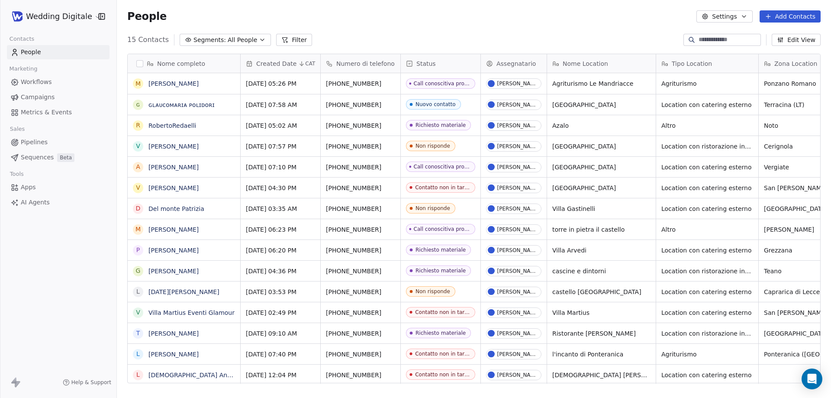
click at [228, 42] on span "All People" at bounding box center [242, 39] width 29 height 9
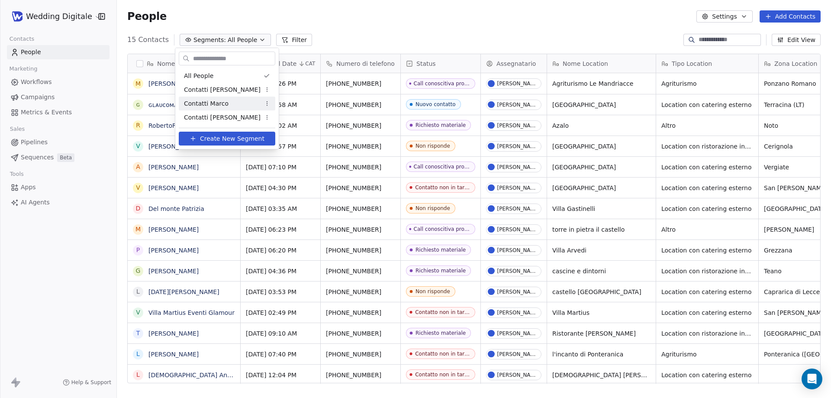
click at [219, 101] on span "Contatti Marco" at bounding box center [206, 103] width 45 height 9
